Goal: Find specific page/section: Find specific page/section

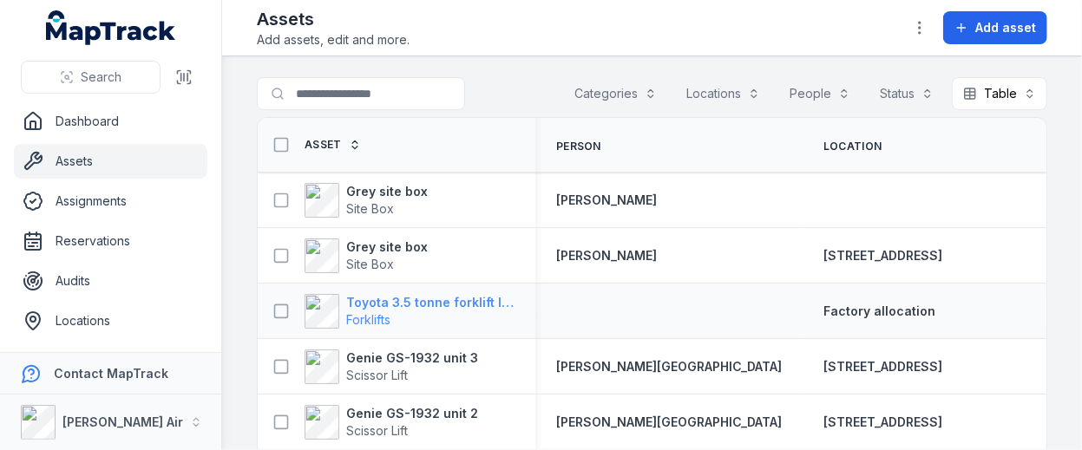
click at [378, 297] on strong "Toyota 3.5 tonne forklift lpg" at bounding box center [430, 302] width 168 height 17
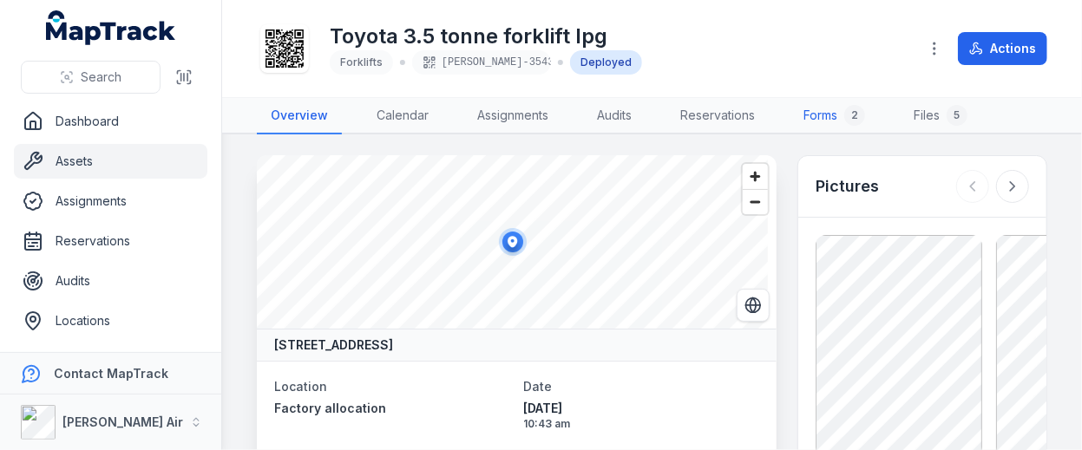
click at [839, 113] on link "Forms 2" at bounding box center [833, 116] width 89 height 36
click at [147, 118] on link "Dashboard" at bounding box center [110, 121] width 193 height 35
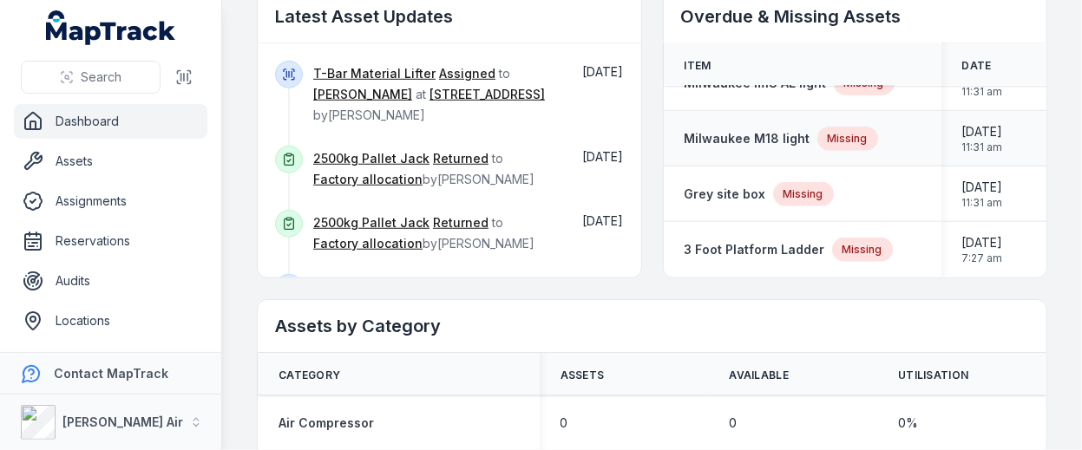
scroll to position [321, 0]
